Goal: Task Accomplishment & Management: Use online tool/utility

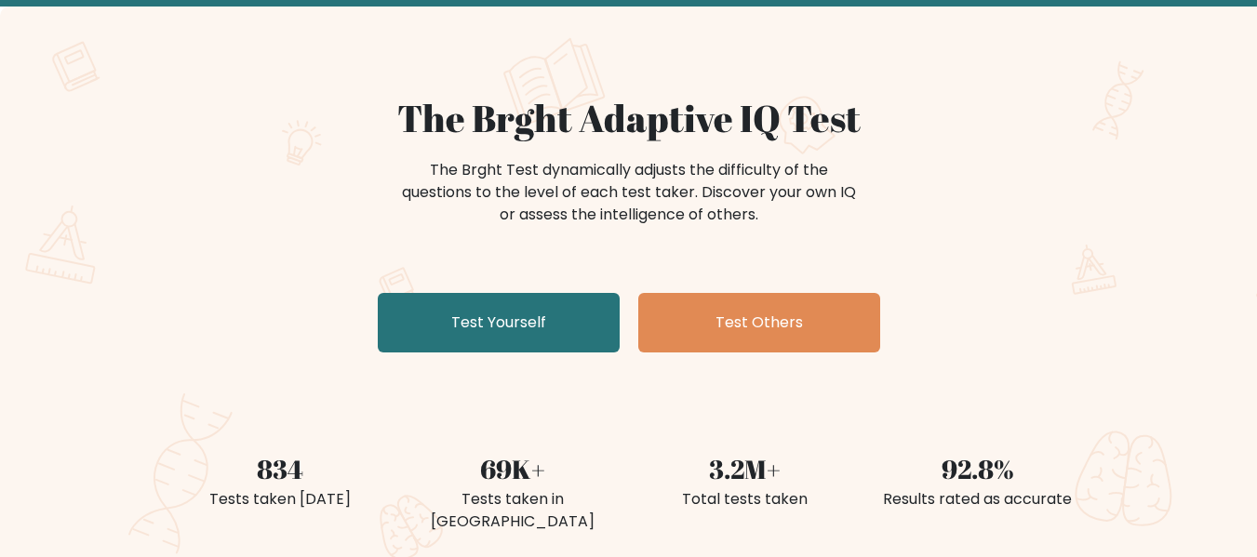
scroll to position [94, 0]
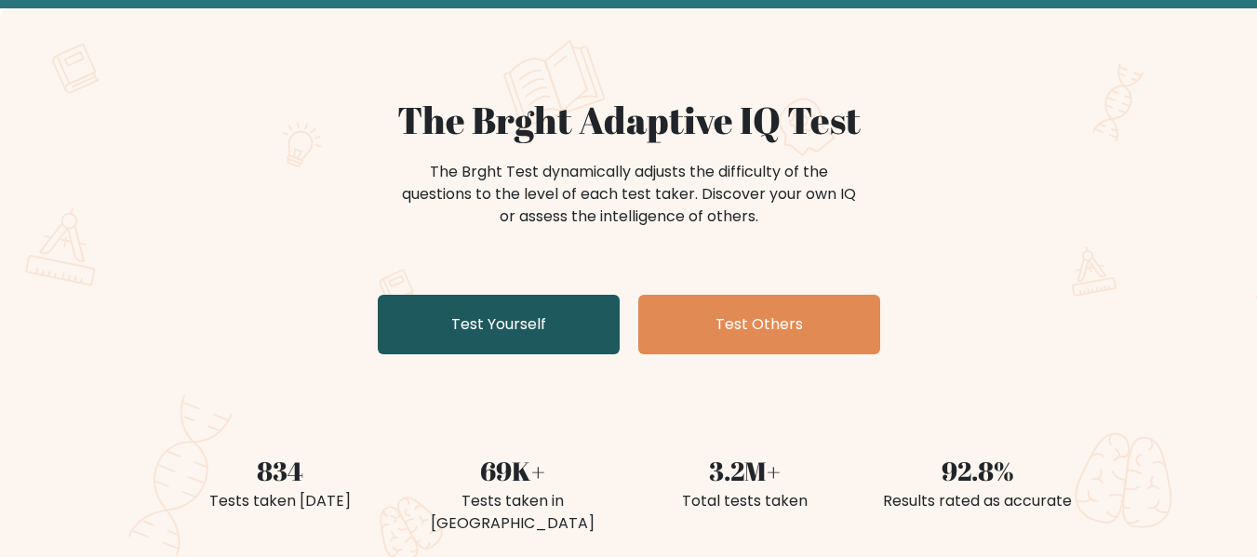
click at [546, 317] on link "Test Yourself" at bounding box center [499, 325] width 242 height 60
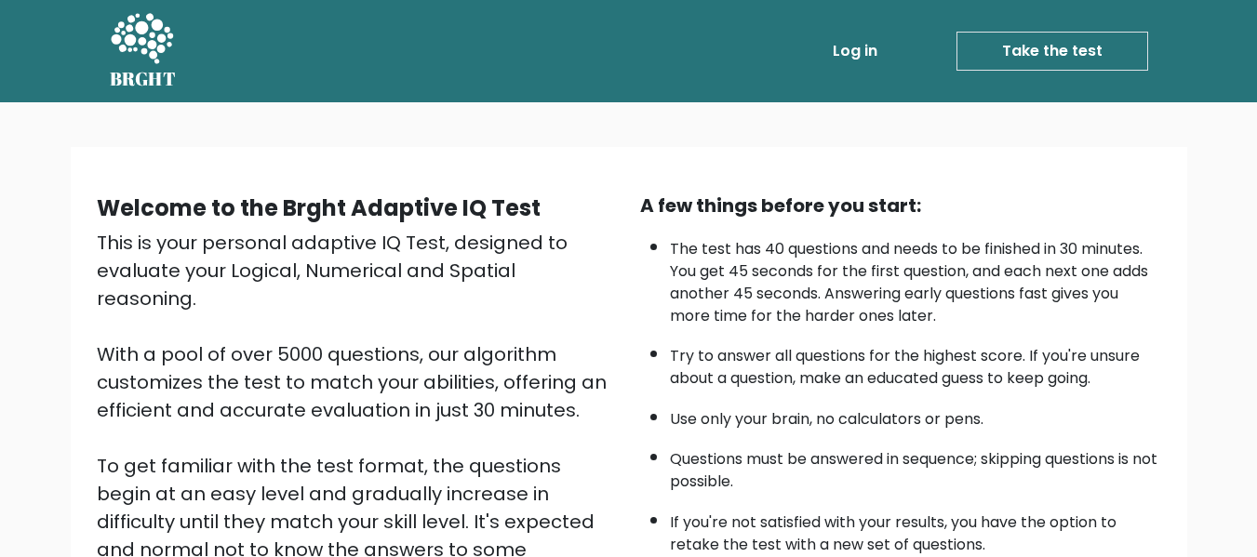
scroll to position [295, 0]
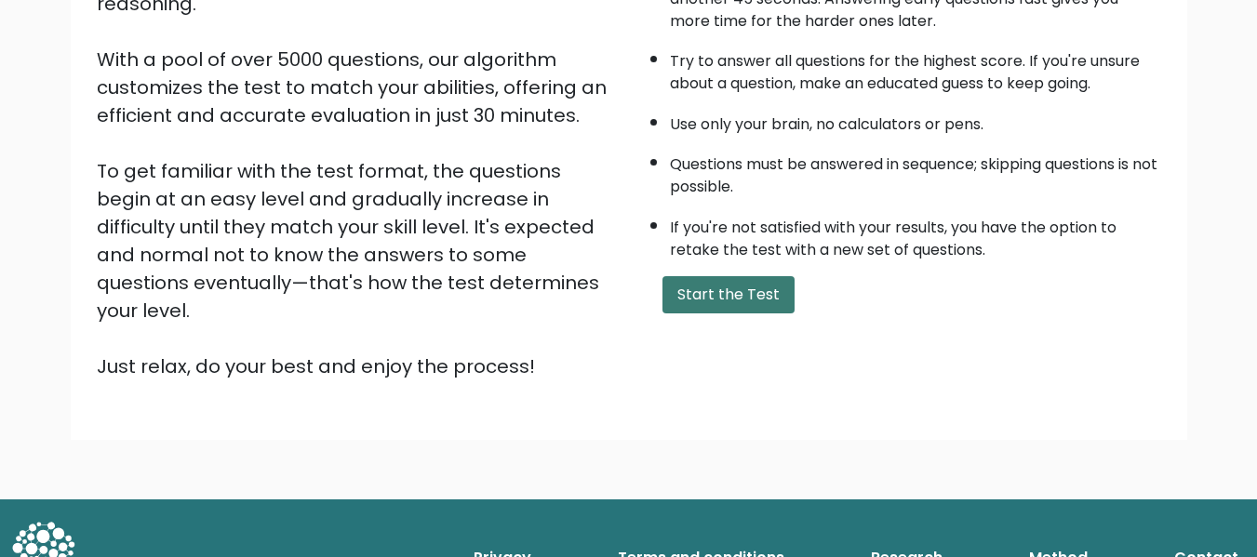
click at [720, 299] on button "Start the Test" at bounding box center [728, 294] width 132 height 37
